Goal: Transaction & Acquisition: Subscribe to service/newsletter

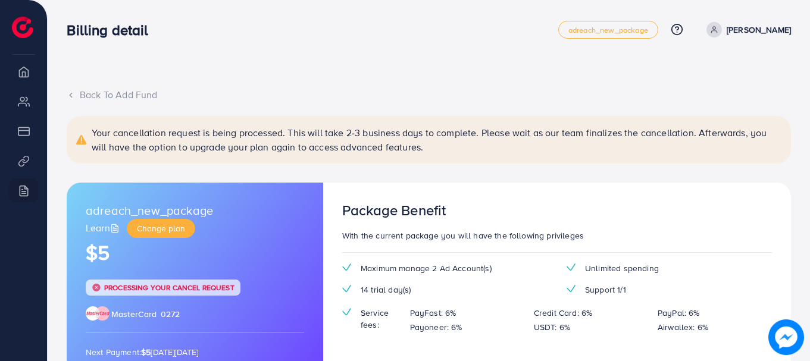
click at [69, 97] on icon at bounding box center [71, 95] width 8 height 8
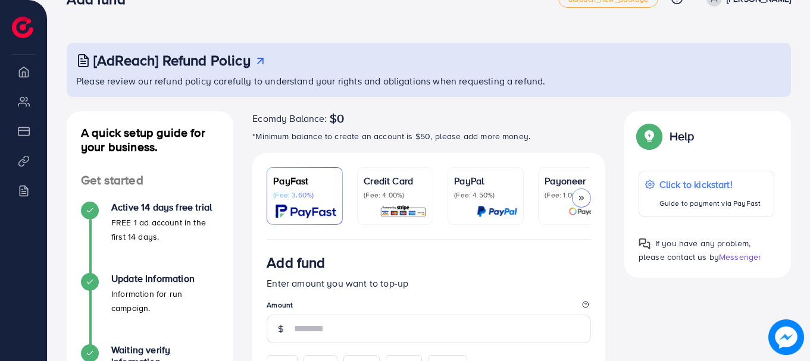
scroll to position [41, 0]
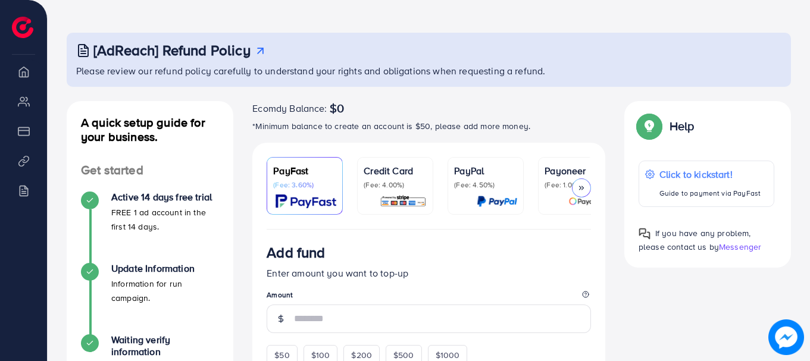
click at [396, 175] on p "Credit Card" at bounding box center [394, 171] width 63 height 14
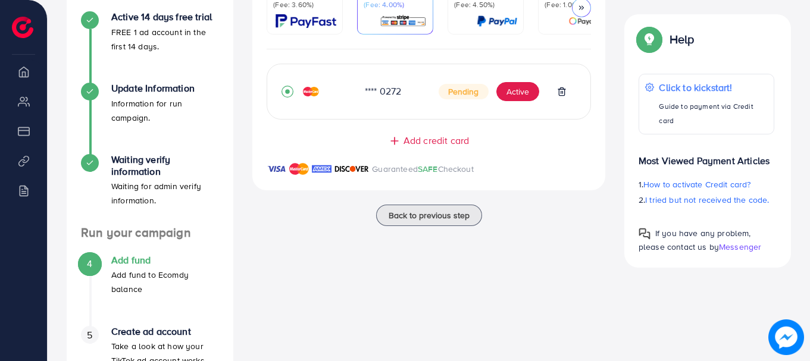
scroll to position [224, 0]
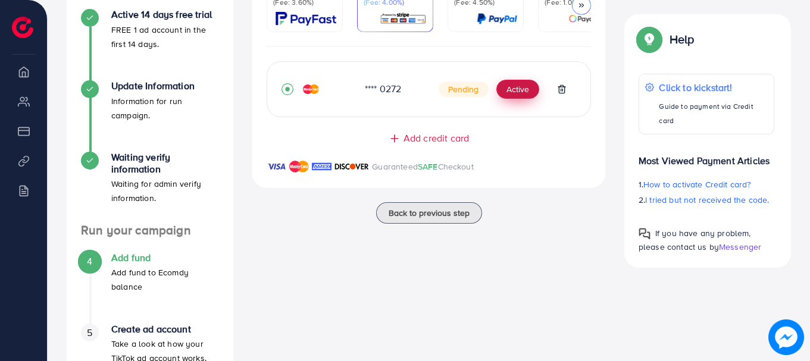
click at [516, 92] on button "Active" at bounding box center [517, 89] width 43 height 19
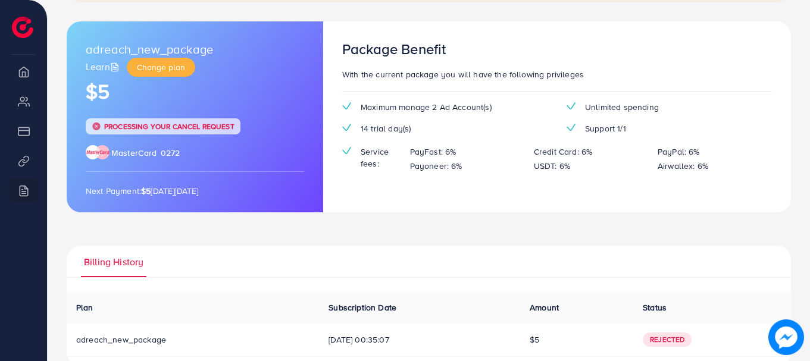
scroll to position [186, 0]
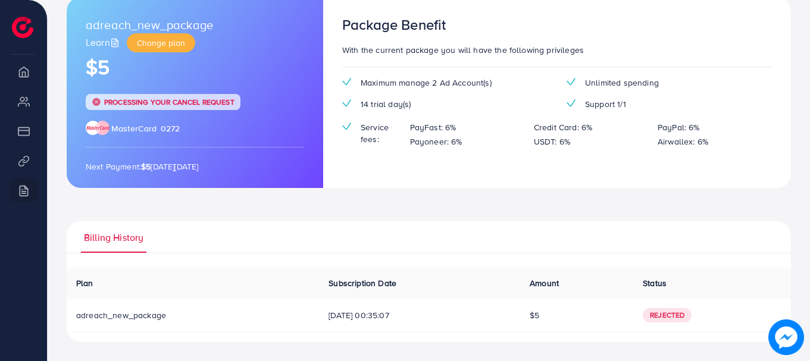
click at [673, 327] on td "Rejected" at bounding box center [712, 316] width 158 height 34
click at [673, 325] on td "Rejected" at bounding box center [712, 316] width 158 height 34
drag, startPoint x: 673, startPoint y: 325, endPoint x: 673, endPoint y: 317, distance: 8.3
click at [673, 321] on td "Rejected" at bounding box center [712, 316] width 158 height 34
click at [673, 317] on span "Rejected" at bounding box center [666, 315] width 49 height 14
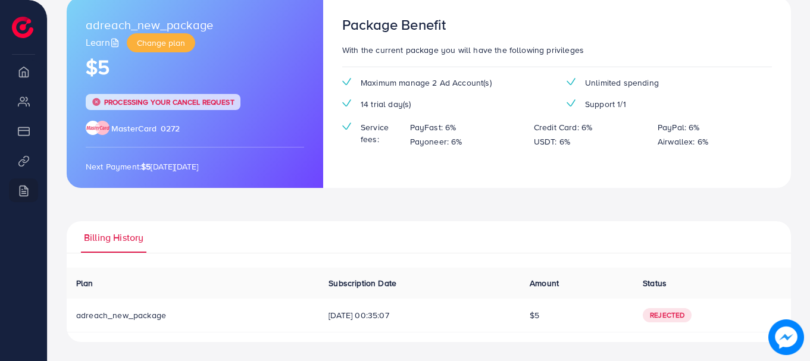
click at [673, 317] on span "Rejected" at bounding box center [666, 315] width 49 height 14
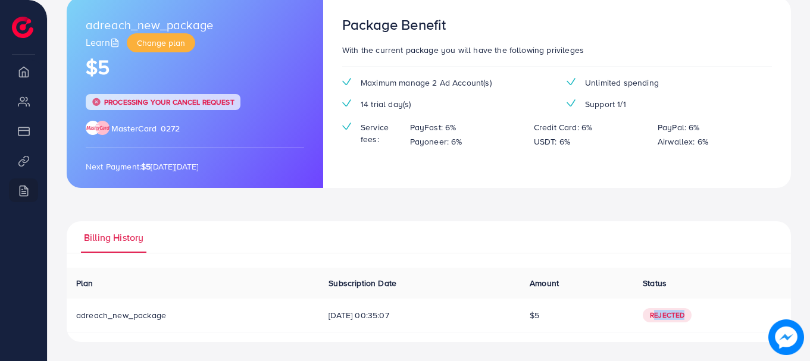
click at [673, 317] on span "Rejected" at bounding box center [666, 315] width 49 height 14
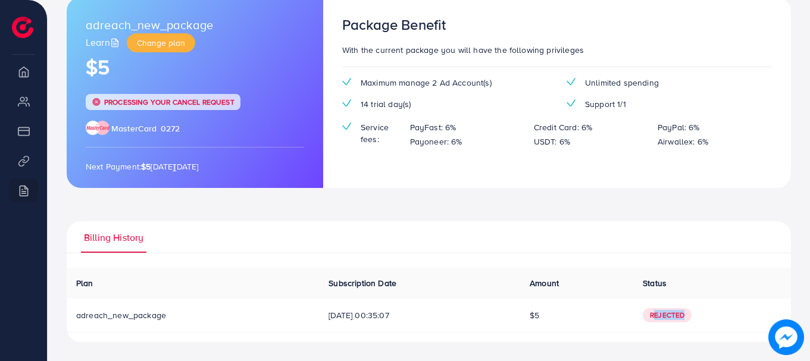
click at [673, 317] on span "Rejected" at bounding box center [666, 315] width 49 height 14
click at [128, 308] on td "adreach_new_package" at bounding box center [193, 316] width 252 height 34
click at [128, 318] on span "adreach_new_package" at bounding box center [121, 315] width 90 height 12
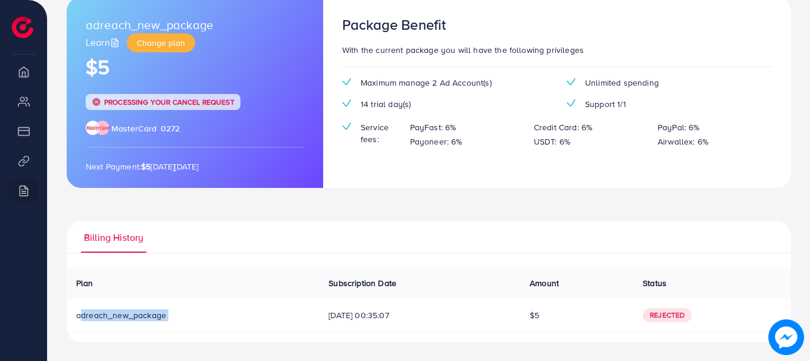
click at [128, 318] on span "adreach_new_package" at bounding box center [121, 315] width 90 height 12
click at [220, 286] on th "Plan" at bounding box center [193, 283] width 252 height 31
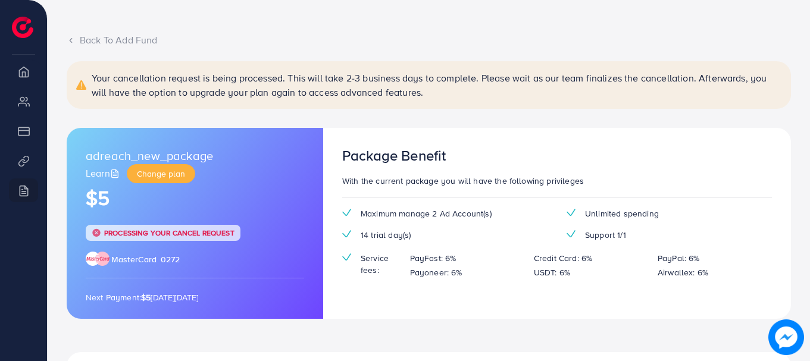
scroll to position [28, 0]
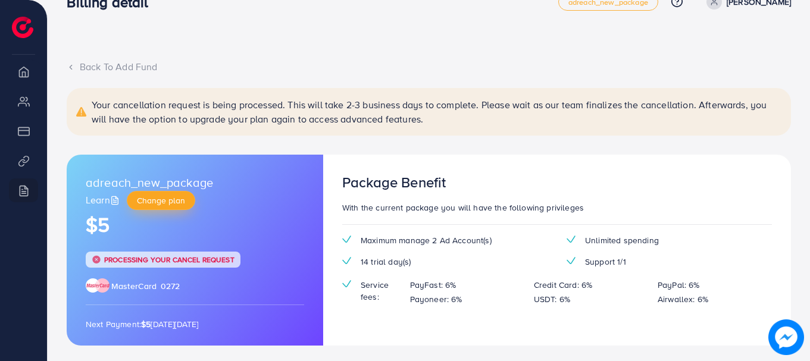
click at [174, 202] on span "Change plan" at bounding box center [161, 201] width 48 height 12
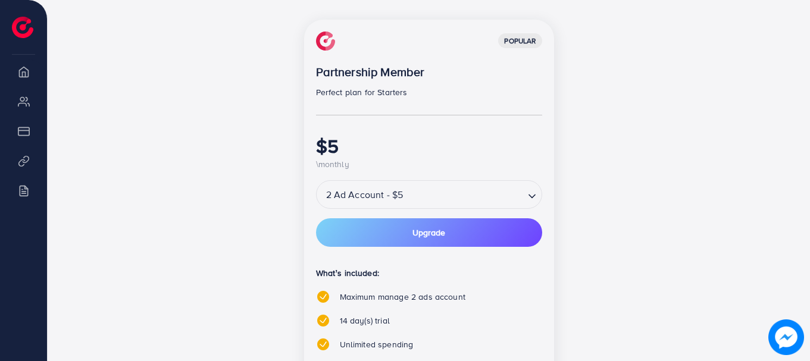
scroll to position [202, 0]
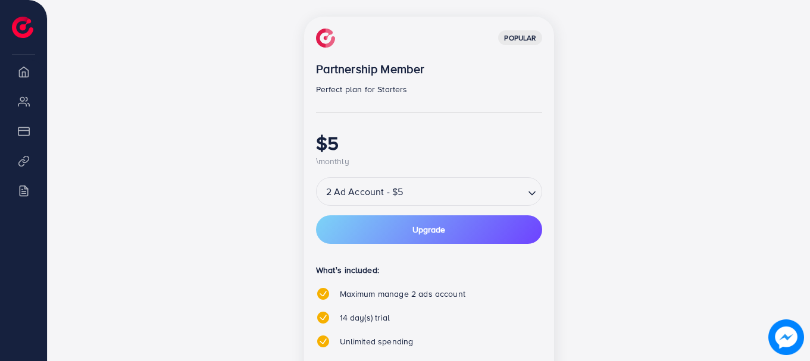
click at [419, 196] on input "Search for option" at bounding box center [464, 191] width 116 height 21
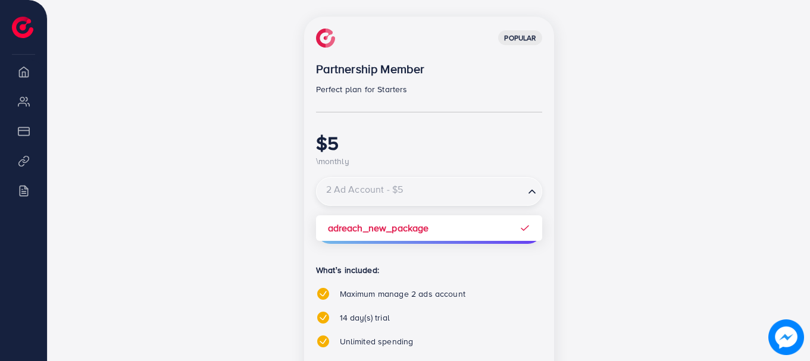
click at [419, 196] on input "Search for option" at bounding box center [420, 191] width 205 height 21
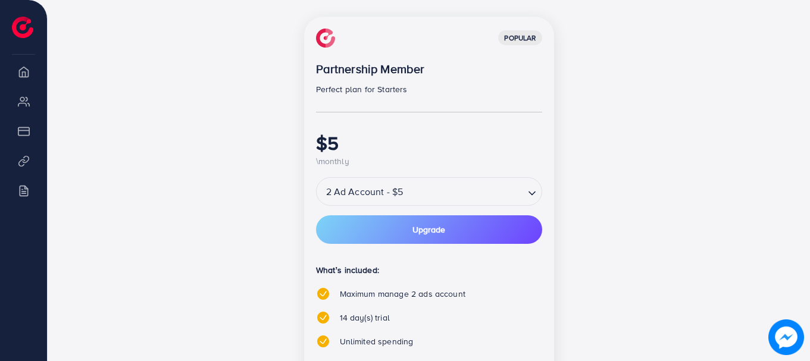
click at [542, 144] on div "popular Partnership Member Perfect plan for Starters $5 \monthly 2 Ad Account -…" at bounding box center [429, 256] width 250 height 478
click at [477, 225] on button "Upgrade" at bounding box center [429, 229] width 226 height 29
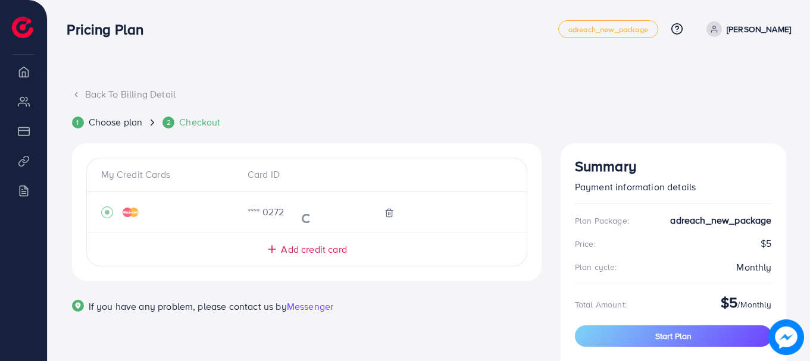
scroll to position [60, 0]
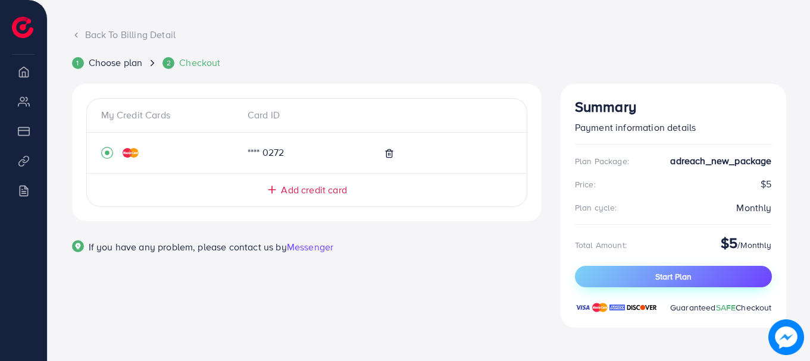
click at [698, 281] on button "Start Plan" at bounding box center [673, 276] width 197 height 21
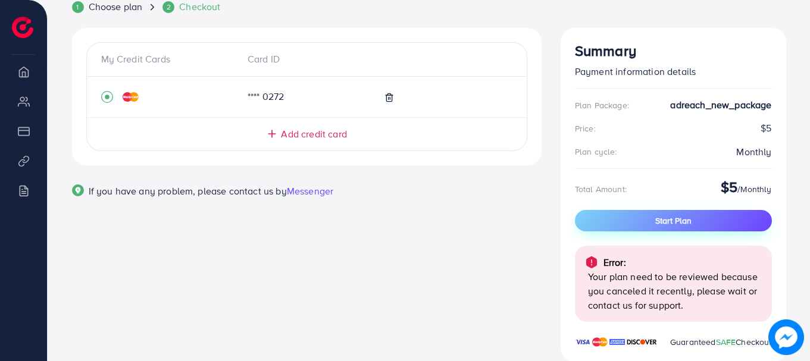
scroll to position [150, 0]
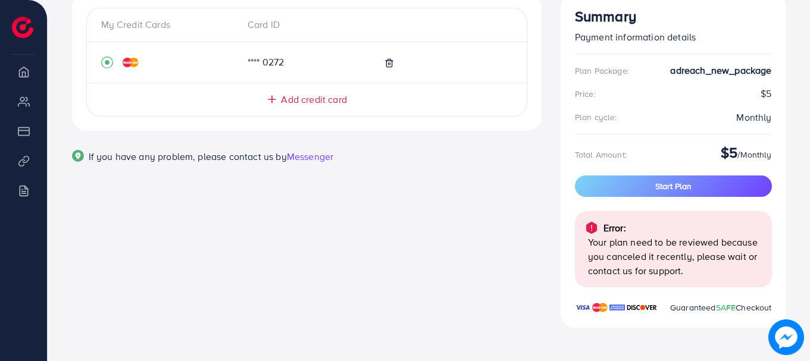
click at [306, 152] on span "Messenger" at bounding box center [310, 156] width 46 height 13
click at [701, 188] on button "Start Plan" at bounding box center [673, 185] width 197 height 21
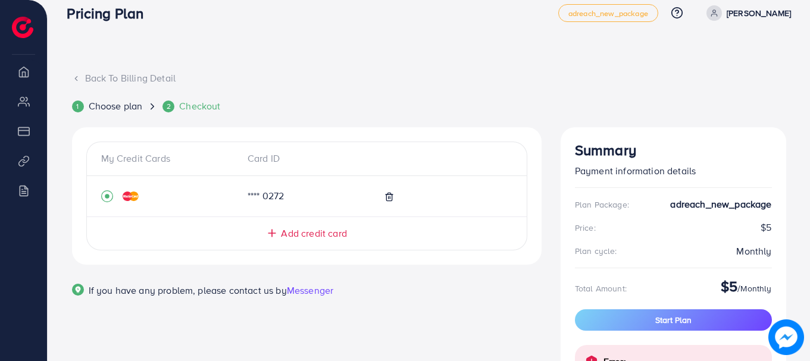
scroll to position [0, 0]
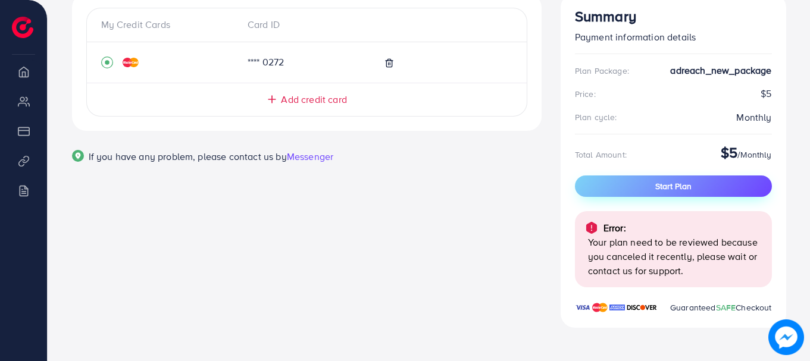
click at [615, 187] on button "Start Plan" at bounding box center [673, 185] width 197 height 21
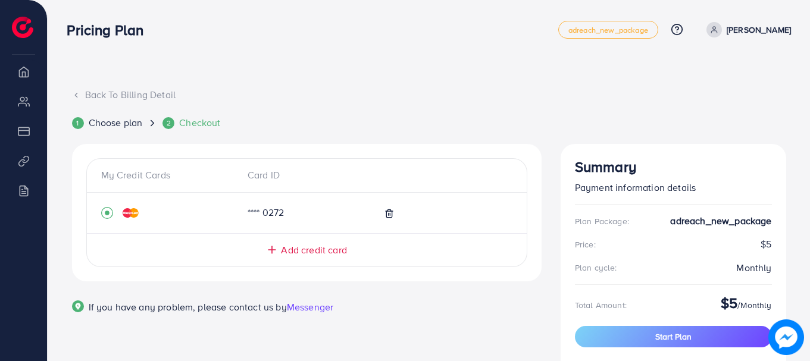
click at [281, 178] on div "Card ID" at bounding box center [306, 175] width 137 height 14
click at [280, 178] on div "Card ID" at bounding box center [306, 175] width 137 height 14
click at [264, 171] on div "Card ID" at bounding box center [306, 175] width 137 height 14
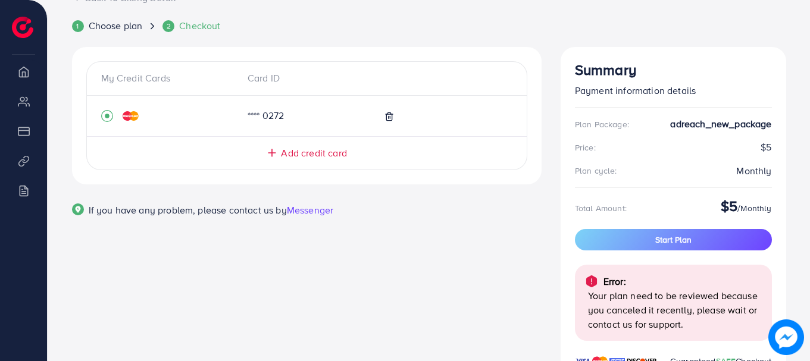
scroll to position [150, 0]
